Goal: Information Seeking & Learning: Learn about a topic

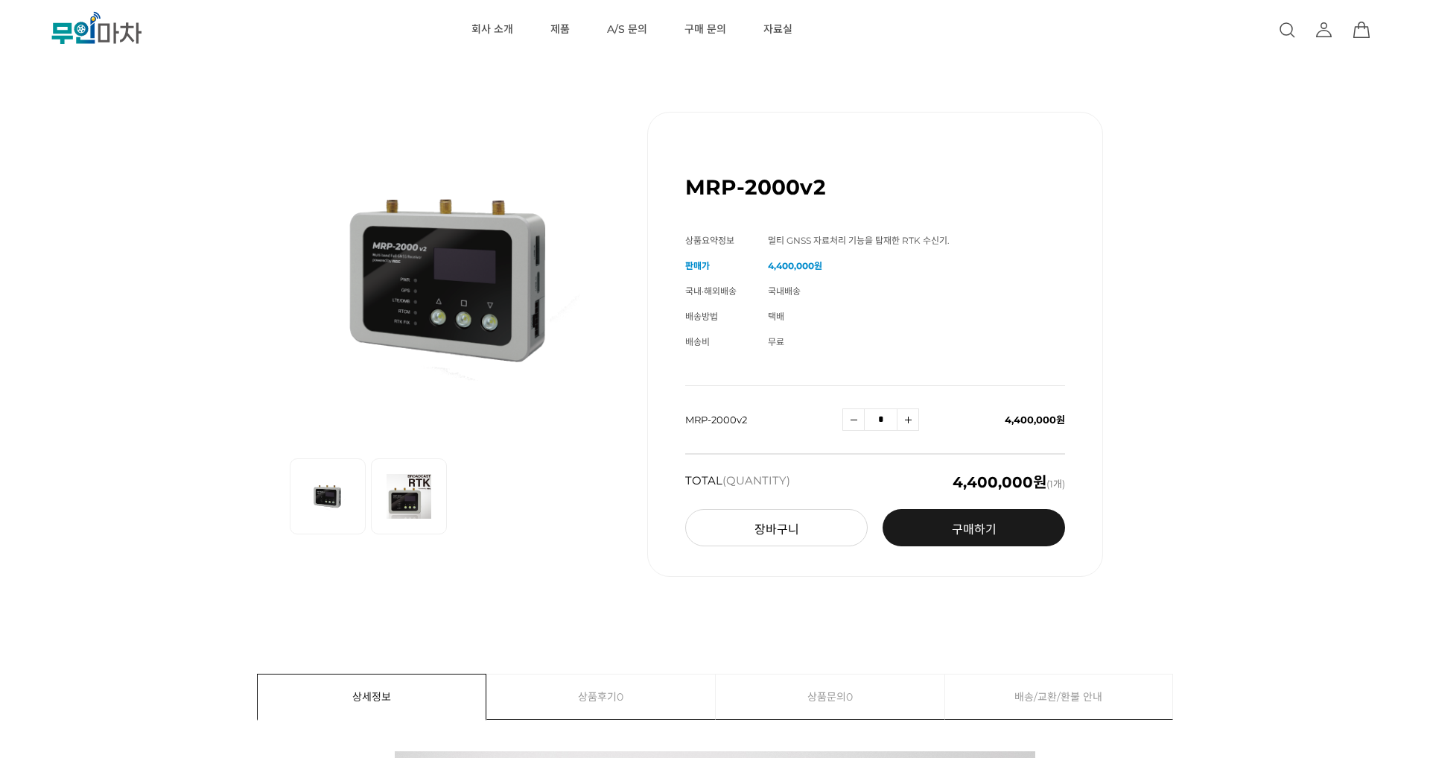
click at [243, 228] on div "이전 리스트 1번째 리스트 2번째 리스트 다음 리스트 MRP-2000v2 (해외배송 가능상품) 기본 정보 상품명 MRP-2000v2" at bounding box center [715, 343] width 1287 height 539
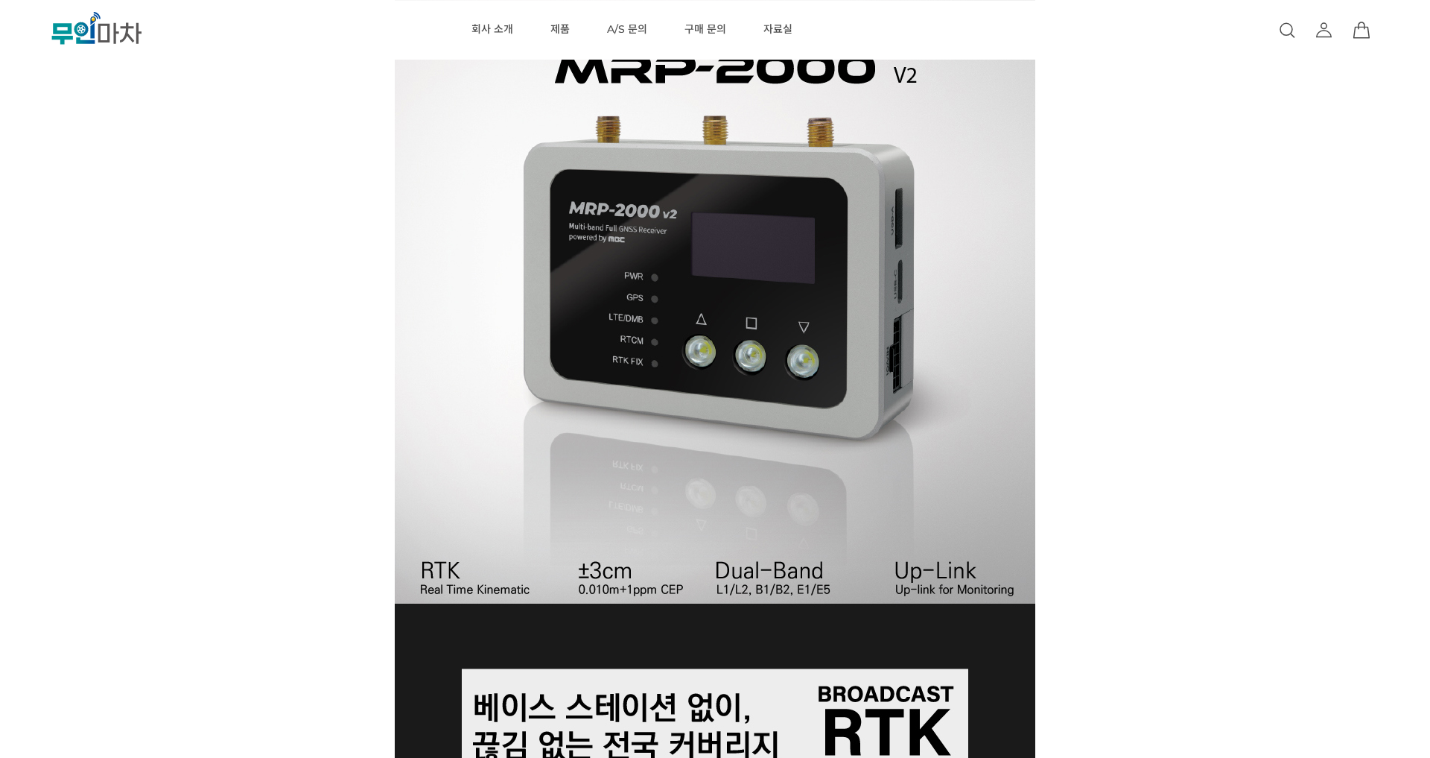
scroll to position [425, 0]
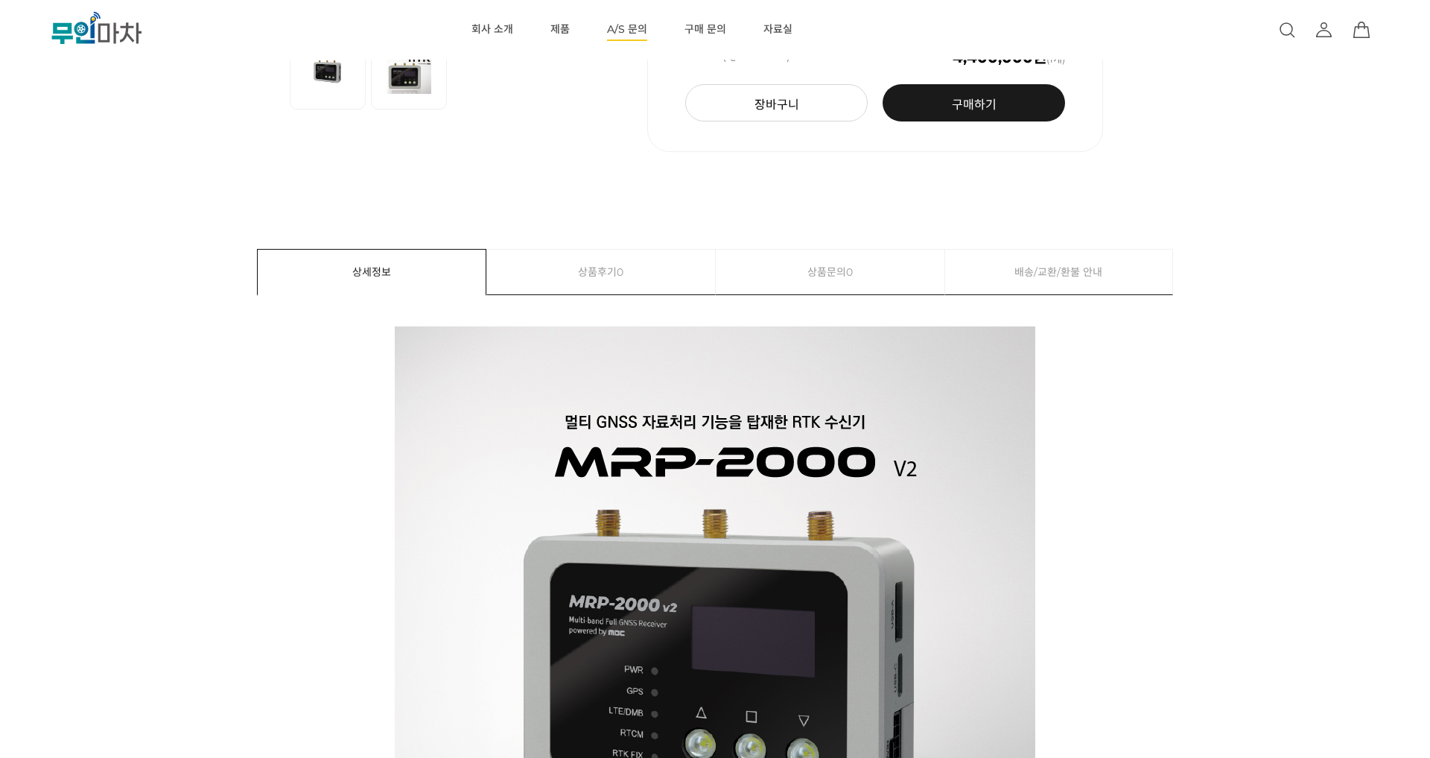
click at [634, 24] on link "A/S 문의" at bounding box center [627, 30] width 40 height 60
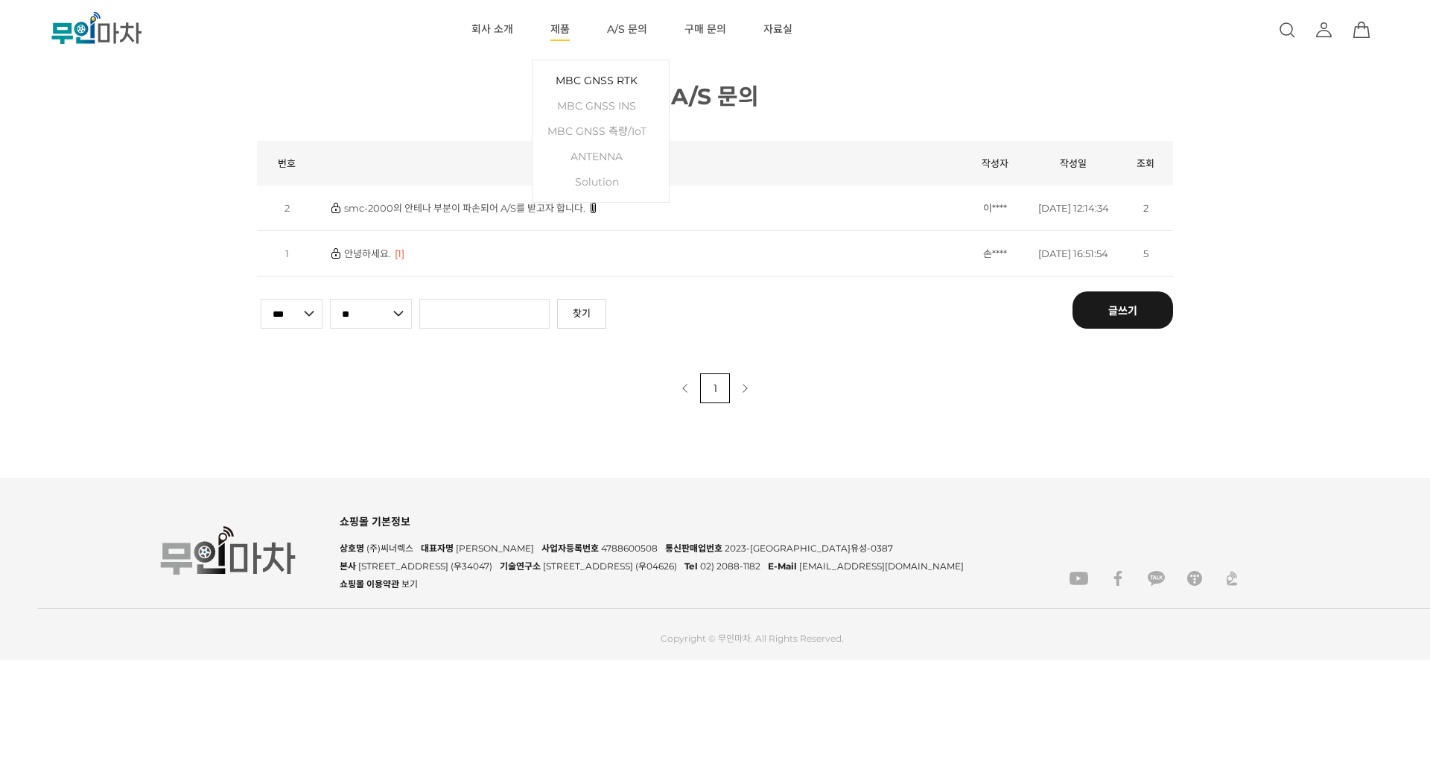
click at [630, 80] on link "MBC GNSS RTK" at bounding box center [600, 80] width 121 height 25
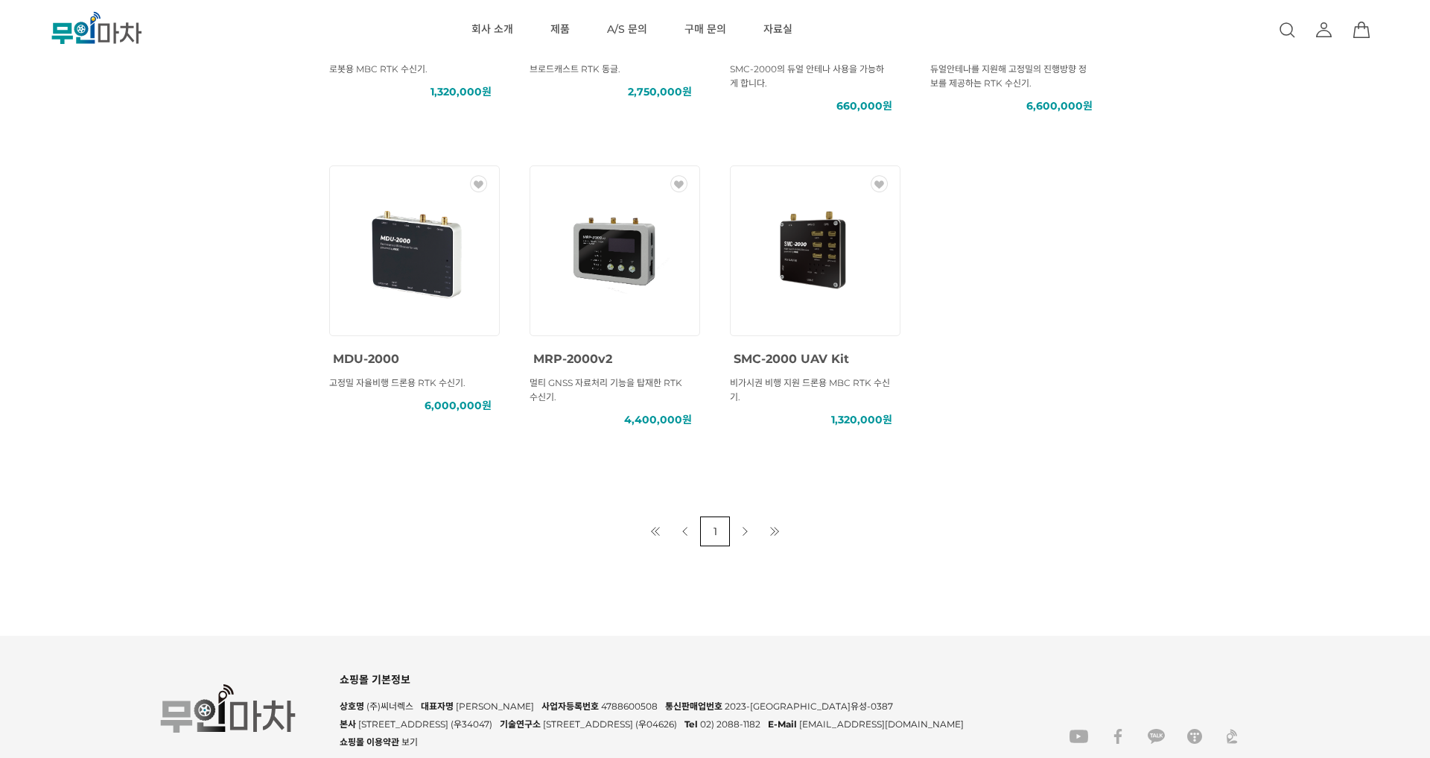
scroll to position [425, 0]
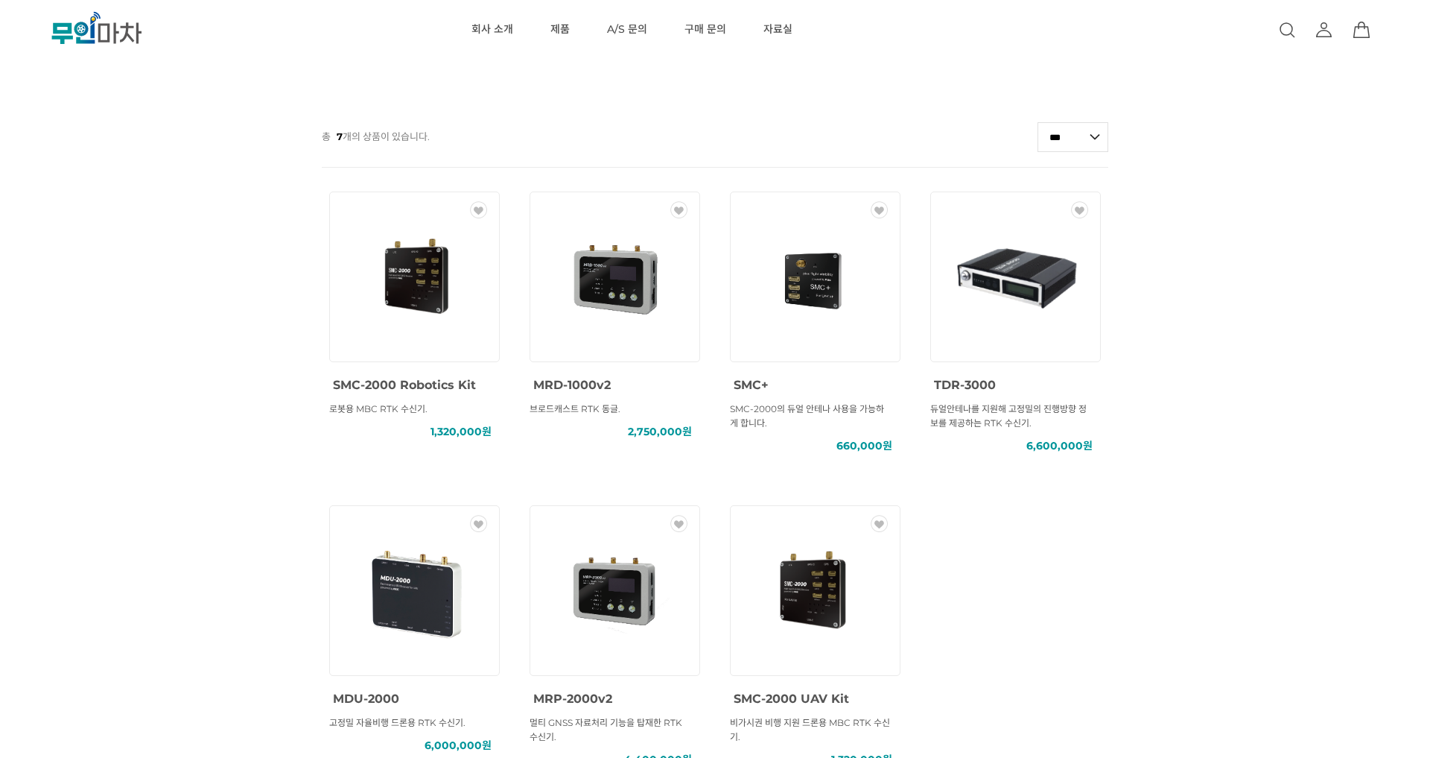
click at [624, 584] on img at bounding box center [615, 591] width 134 height 134
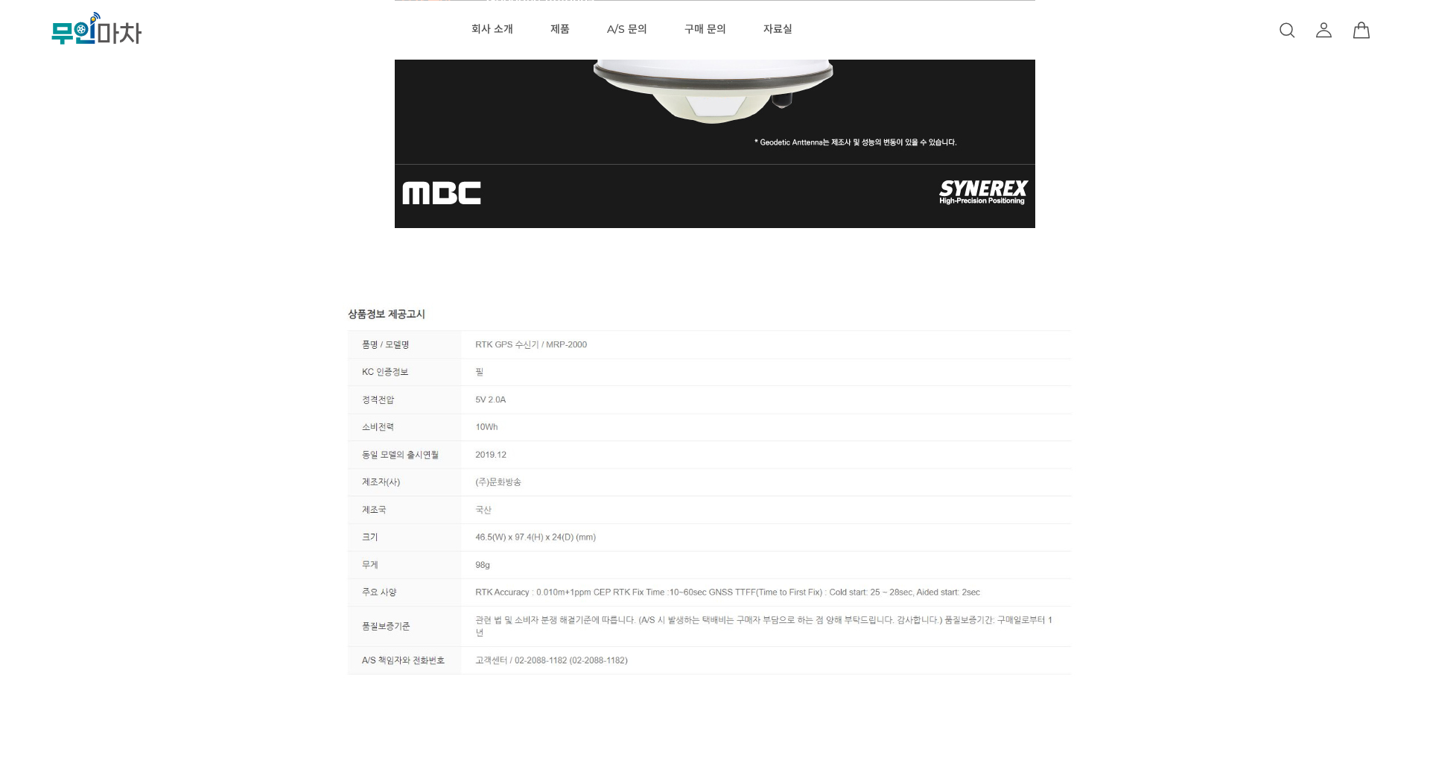
scroll to position [5096, 0]
